Goal: Communication & Community: Ask a question

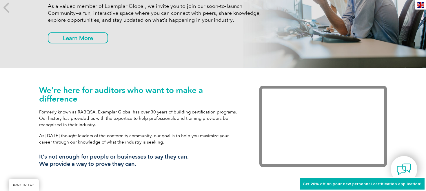
scroll to position [127, 0]
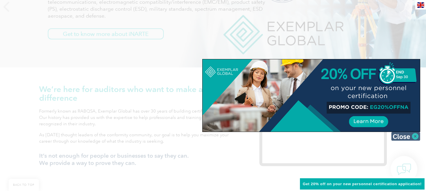
click at [397, 136] on img at bounding box center [406, 136] width 29 height 9
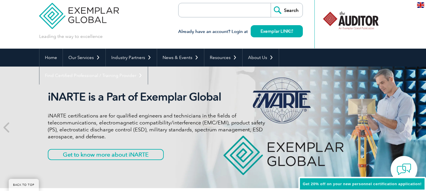
scroll to position [0, 0]
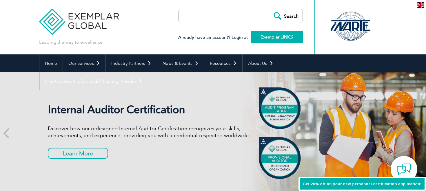
click at [266, 40] on link "Exemplar LINK" at bounding box center [277, 37] width 52 height 12
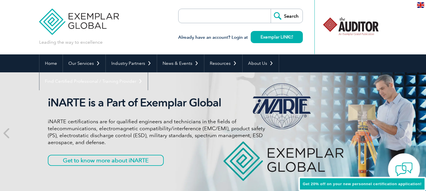
click at [404, 170] on img at bounding box center [404, 169] width 17 height 17
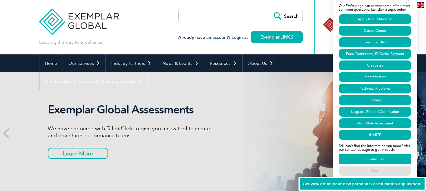
click at [363, 157] on link "Contact Us" at bounding box center [375, 160] width 73 height 10
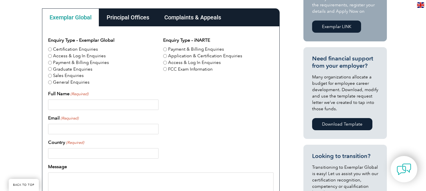
scroll to position [173, 0]
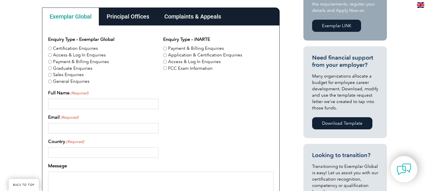
click at [50, 69] on input "Graduate Enquiries" at bounding box center [50, 68] width 4 height 4
radio input "true"
click at [52, 102] on input "Full Name (Required)" at bounding box center [103, 104] width 111 height 10
click at [55, 132] on input "Email (Required)" at bounding box center [103, 128] width 111 height 10
click at [77, 108] on input "Omayma" at bounding box center [103, 104] width 111 height 10
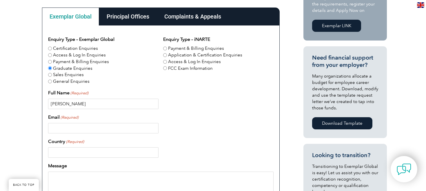
type input "Omayma Suwar"
click at [70, 126] on input "Email (Required)" at bounding box center [103, 128] width 111 height 10
type input "omayma.suwar@gmail.com"
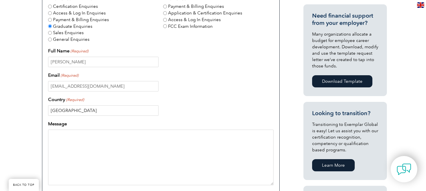
scroll to position [218, 0]
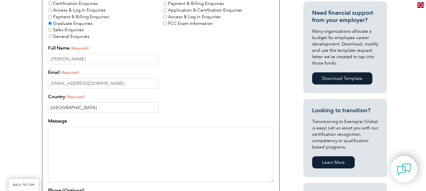
type input "United States"
click at [57, 137] on textarea "Message" at bounding box center [161, 155] width 226 height 56
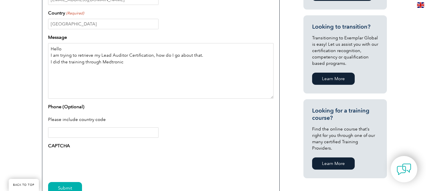
scroll to position [303, 0]
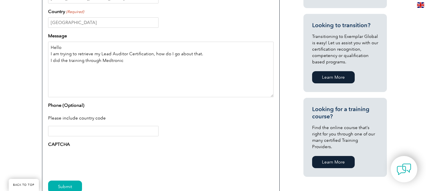
type textarea "Hello I am trying to retrieve my Lead Auditor Certification, how do I go about …"
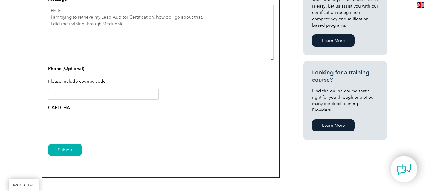
scroll to position [340, 0]
click at [73, 147] on input "Submit" at bounding box center [65, 150] width 34 height 12
